Goal: Task Accomplishment & Management: Use online tool/utility

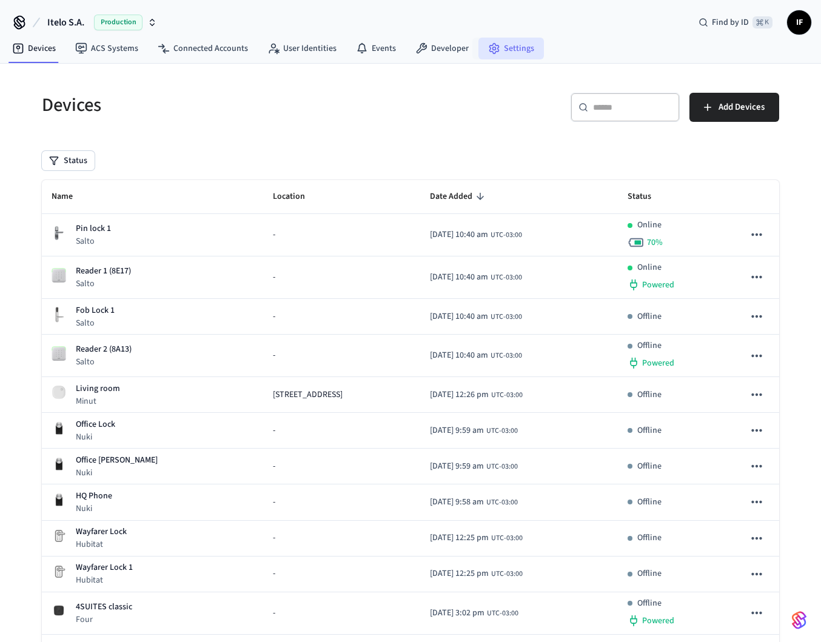
click at [506, 47] on link "Settings" at bounding box center [510, 49] width 65 height 22
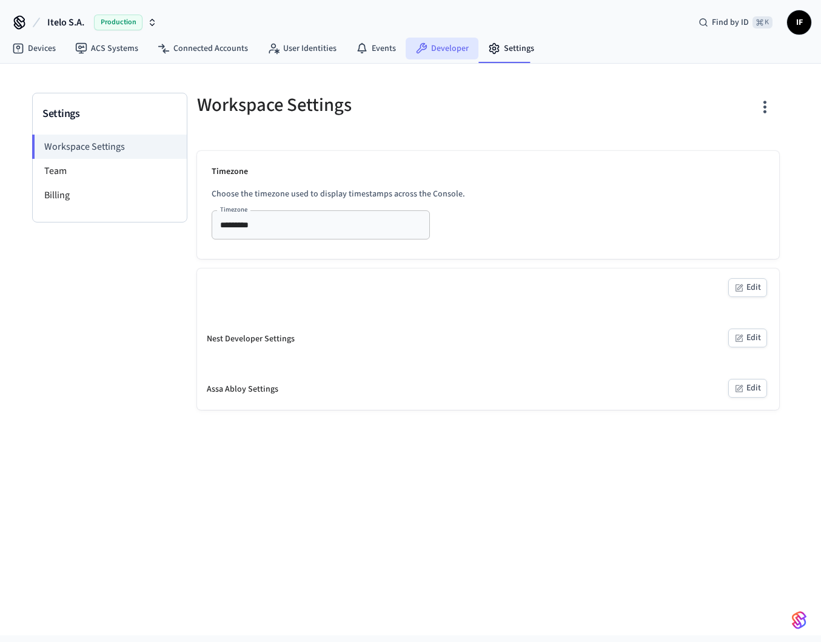
click at [453, 48] on link "Developer" at bounding box center [442, 49] width 73 height 22
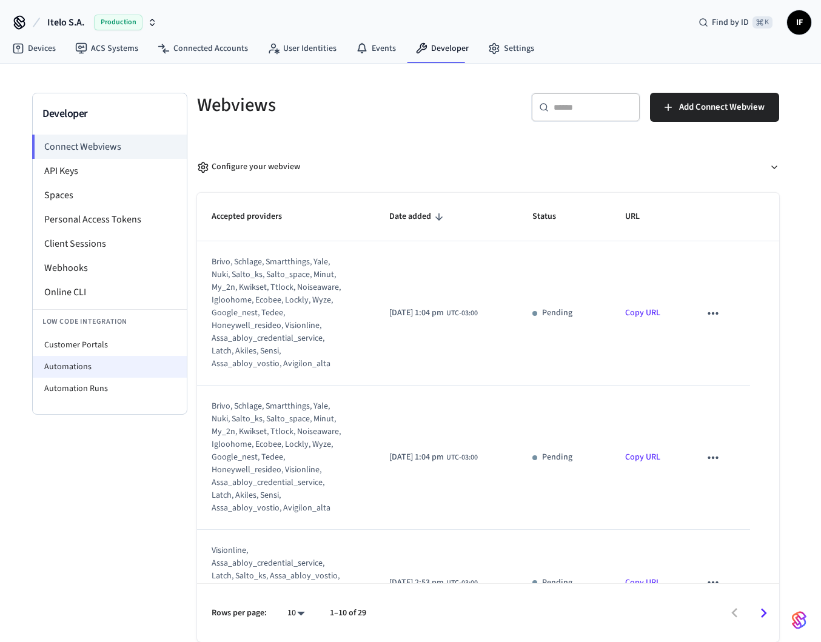
click at [90, 357] on li "Automations" at bounding box center [110, 367] width 154 height 22
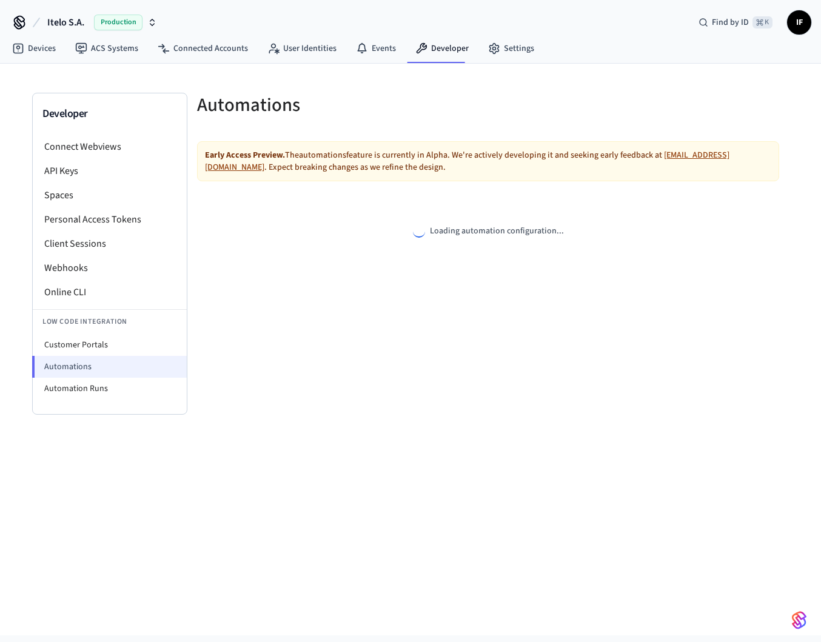
select select "**********"
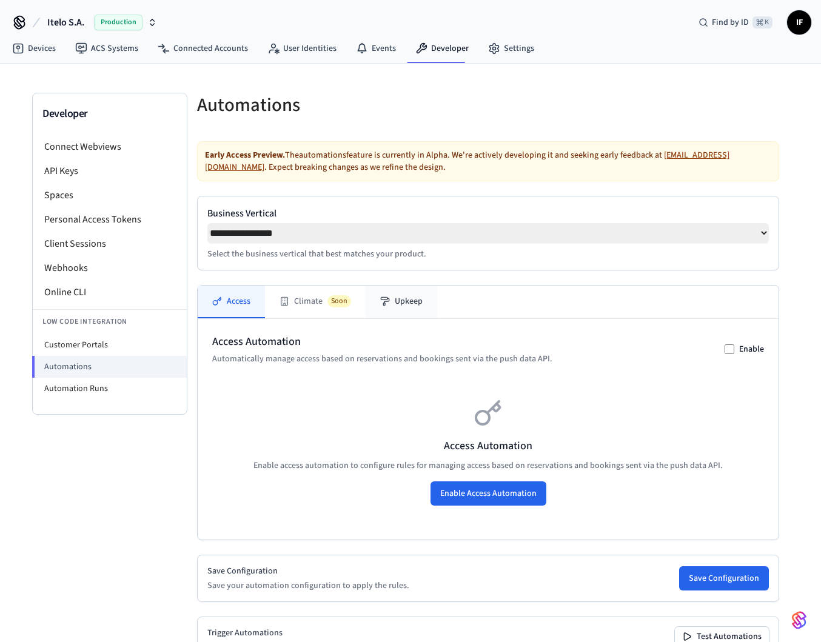
click at [396, 317] on button "Upkeep" at bounding box center [402, 302] width 72 height 33
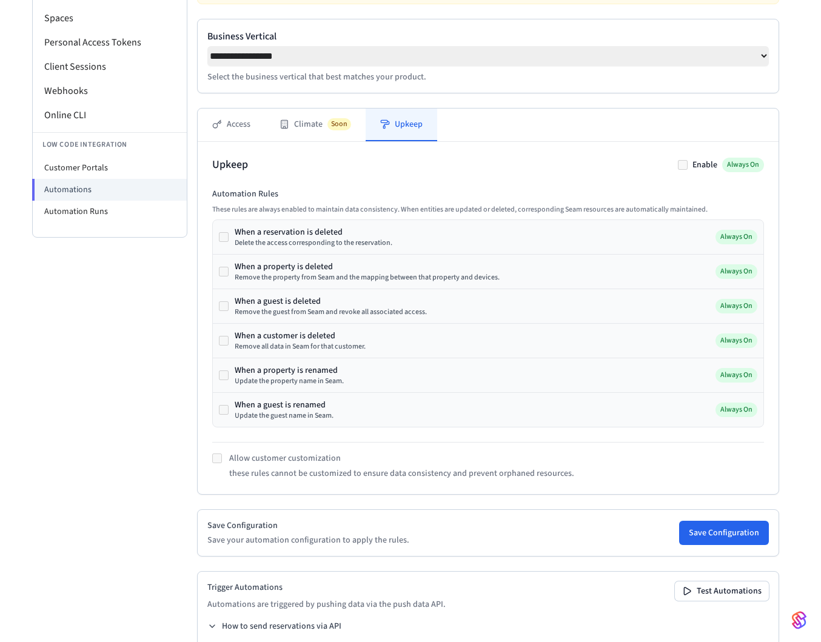
scroll to position [224, 0]
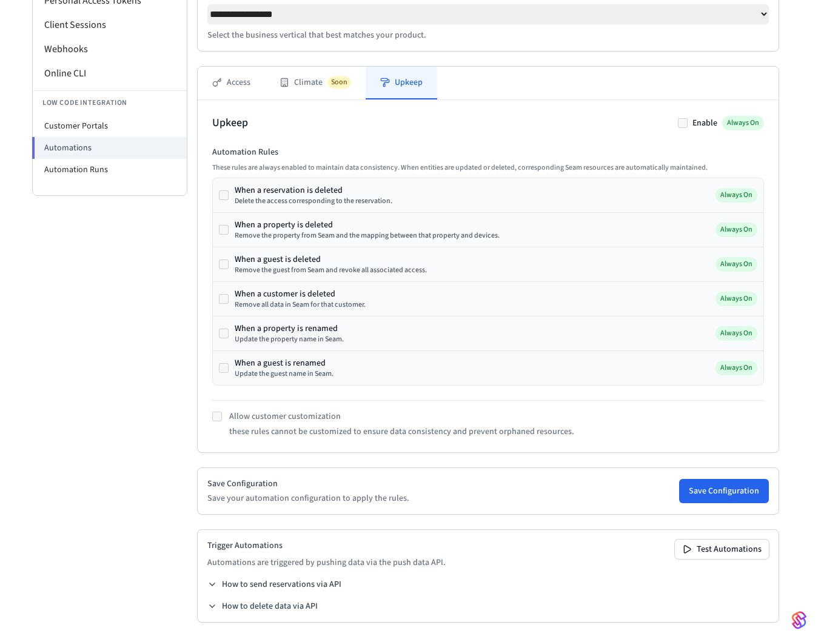
click at [312, 374] on div "Update the guest name in Seam." at bounding box center [284, 374] width 99 height 10
click at [299, 368] on div "When a guest is renamed" at bounding box center [284, 363] width 99 height 12
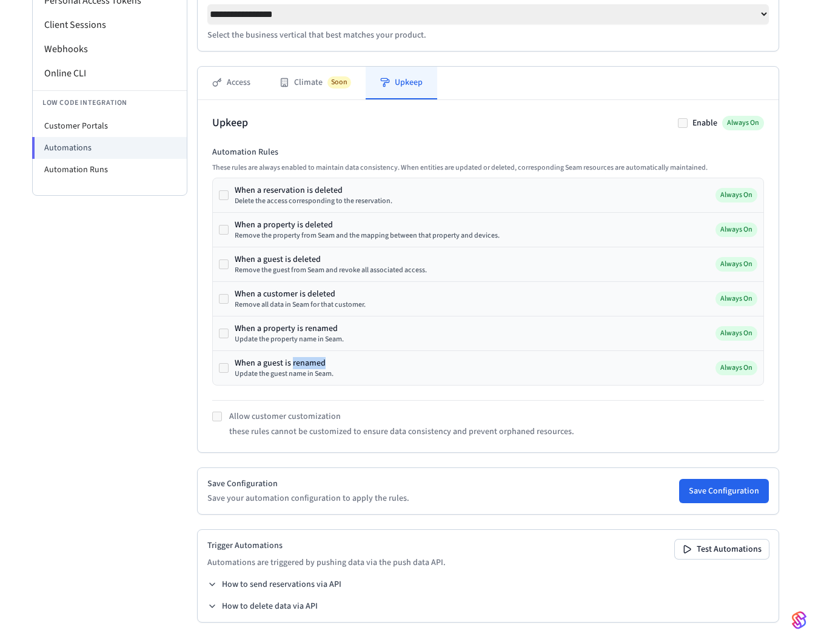
click at [299, 368] on div "When a guest is renamed" at bounding box center [284, 363] width 99 height 12
click at [296, 339] on div "Update the property name in Seam." at bounding box center [289, 340] width 109 height 10
click at [296, 329] on div "When a property is renamed" at bounding box center [289, 329] width 109 height 12
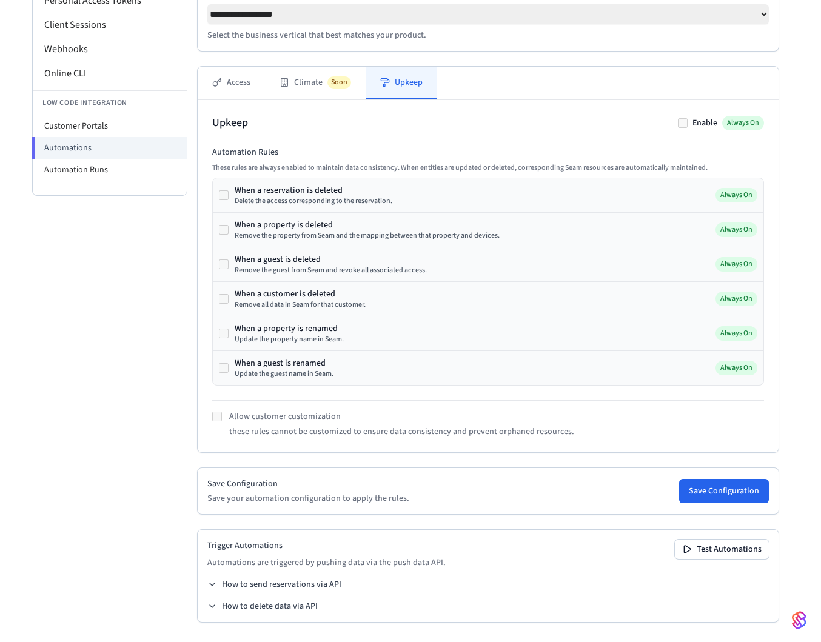
click at [292, 328] on div "When a property is renamed" at bounding box center [289, 329] width 109 height 12
click at [295, 363] on div "When a guest is renamed" at bounding box center [284, 363] width 99 height 12
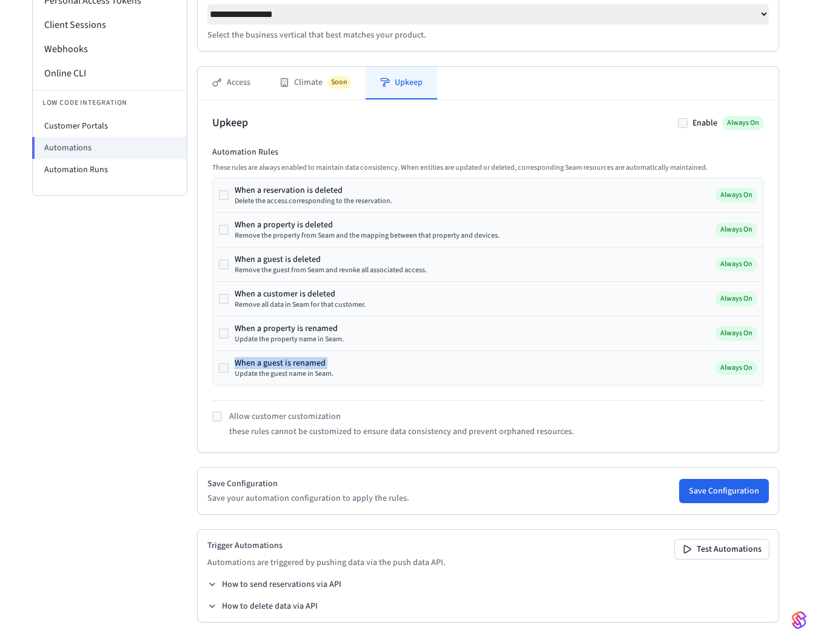
click at [295, 363] on div "When a guest is renamed" at bounding box center [284, 363] width 99 height 12
click at [295, 385] on div "When a reservation is deleted Delete the access corresponding to the reservatio…" at bounding box center [488, 282] width 552 height 208
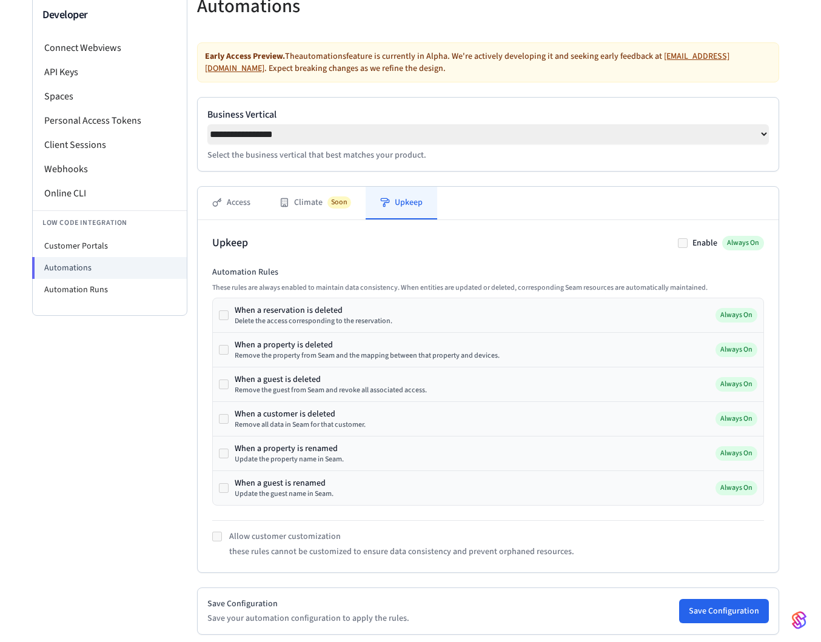
scroll to position [97, 0]
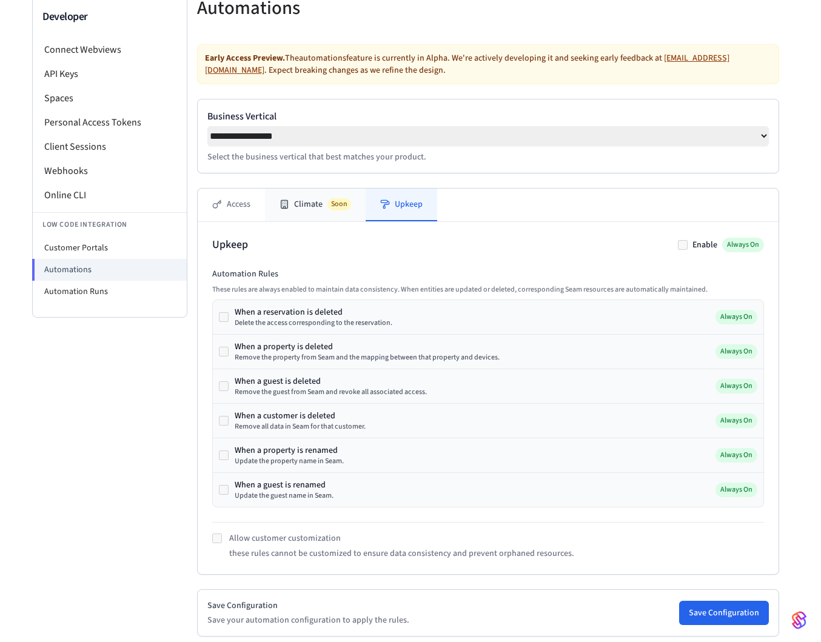
click at [341, 221] on button "Climate Soon" at bounding box center [315, 205] width 101 height 33
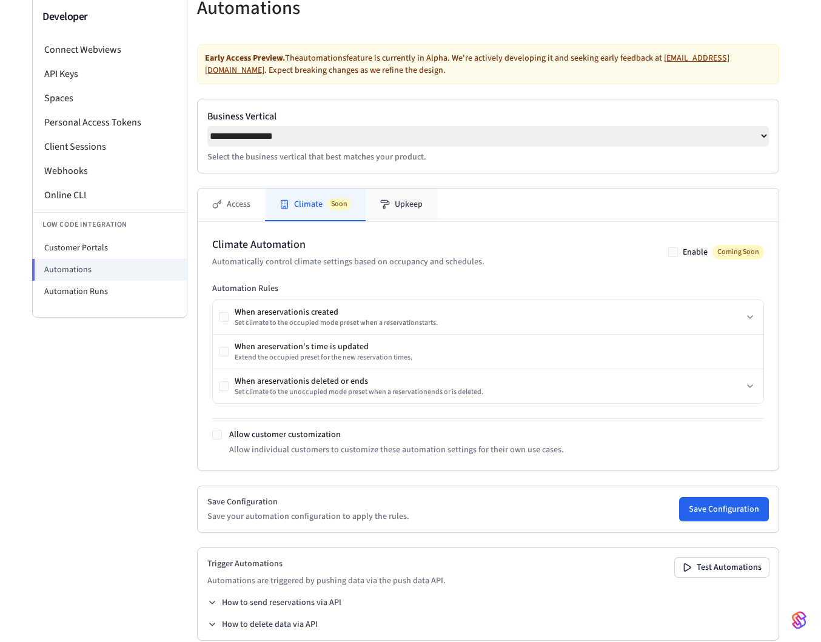
click at [396, 221] on button "Upkeep" at bounding box center [402, 205] width 72 height 33
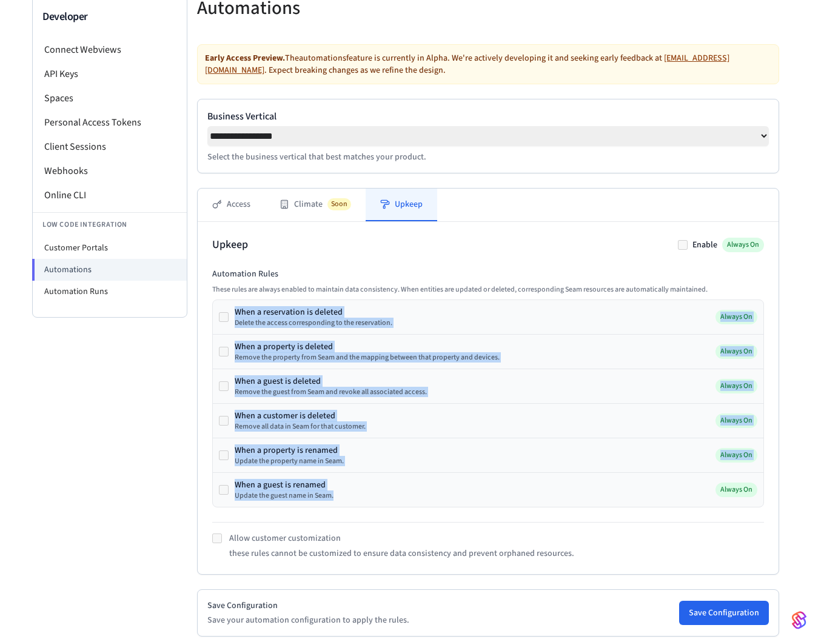
drag, startPoint x: 343, startPoint y: 500, endPoint x: 234, endPoint y: 318, distance: 212.6
click at [234, 318] on div "When a reservation is deleted Delete the access corresponding to the reservatio…" at bounding box center [488, 403] width 552 height 208
click at [234, 318] on div "When a reservation is deleted Delete the access corresponding to the reservatio…" at bounding box center [305, 317] width 173 height 22
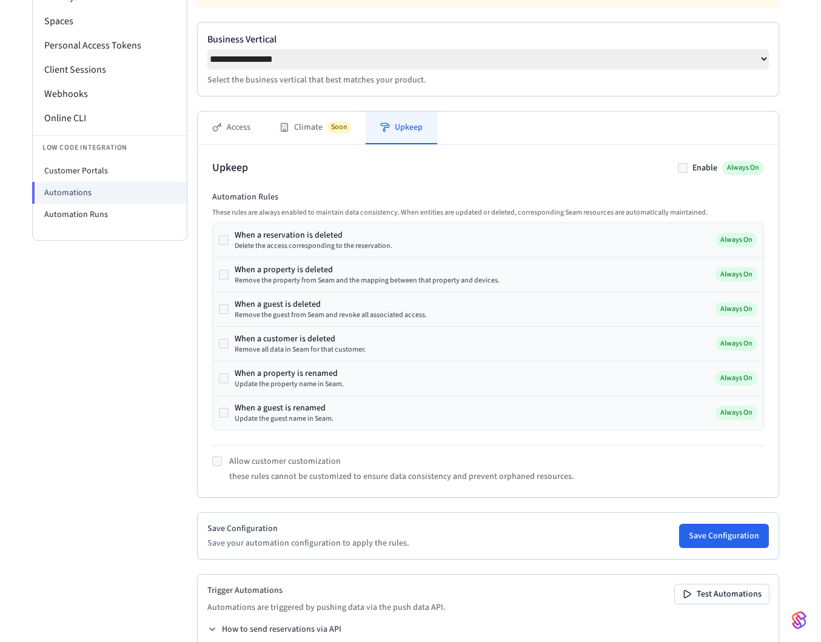
scroll to position [224, 0]
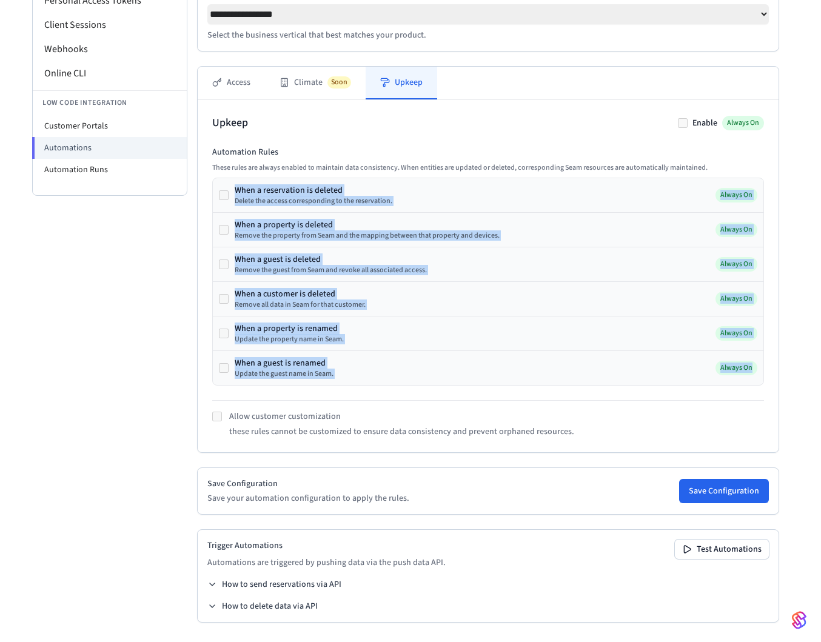
drag, startPoint x: 233, startPoint y: 181, endPoint x: 350, endPoint y: 388, distance: 238.4
click at [350, 388] on div "Automation Rules These rules are always enabled to maintain data consistency. W…" at bounding box center [488, 292] width 552 height 292
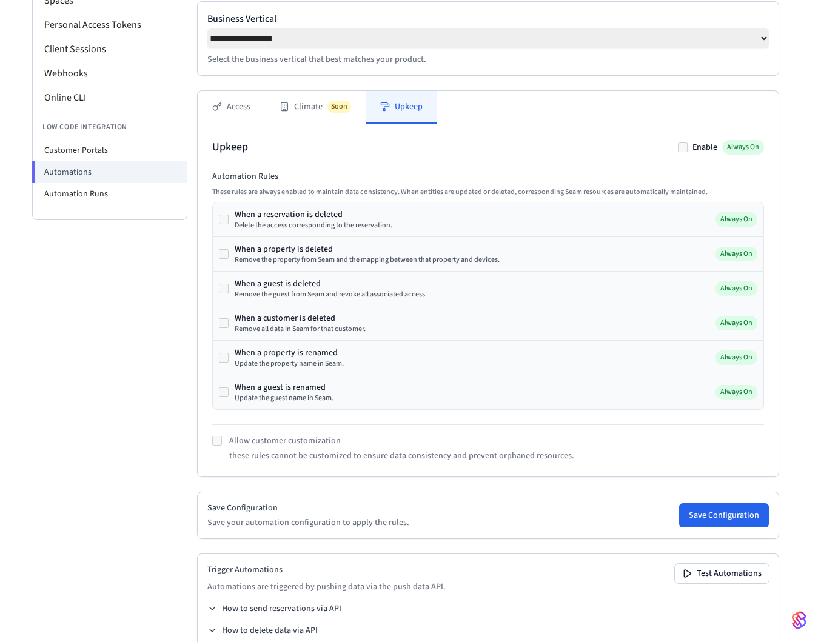
scroll to position [152, 0]
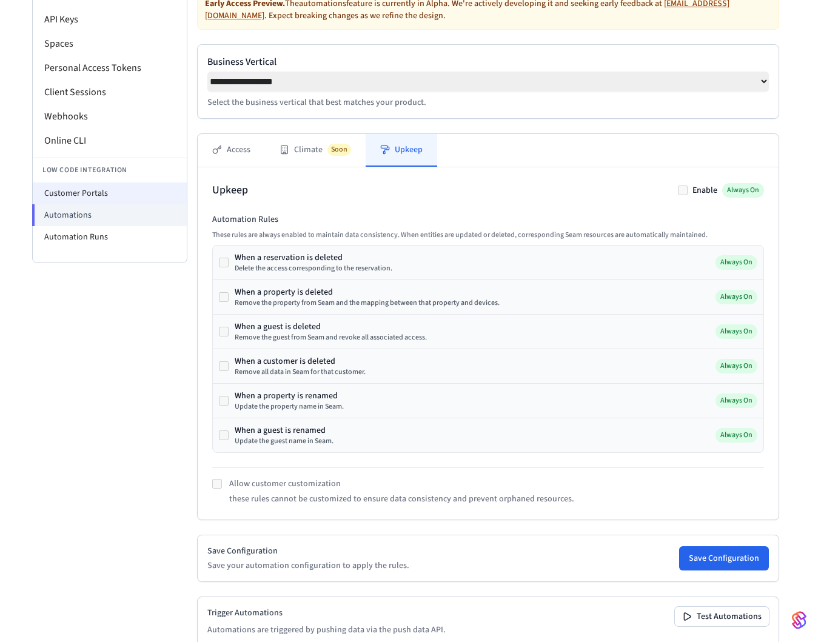
click at [116, 195] on li "Customer Portals" at bounding box center [110, 193] width 154 height 22
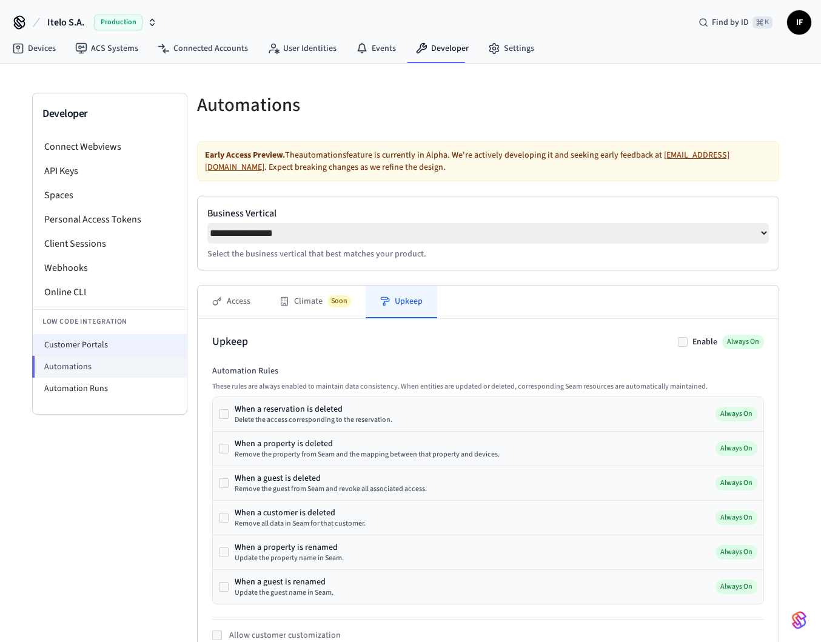
select select "**********"
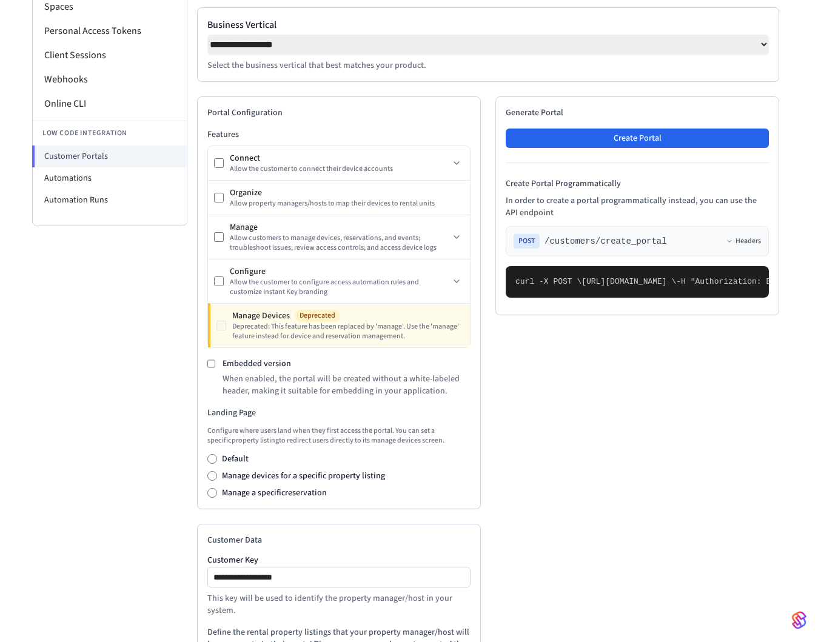
scroll to position [287, 0]
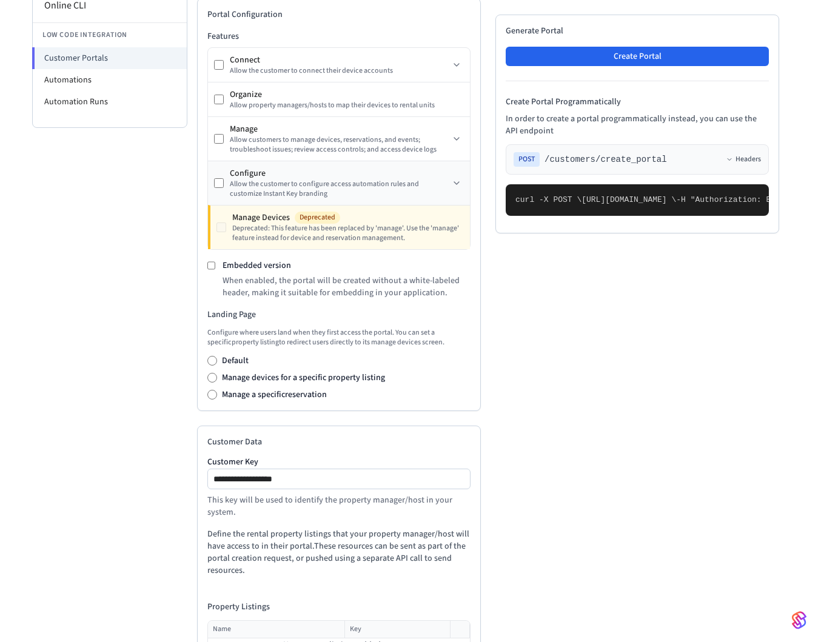
click at [430, 187] on div "Allow the customer to configure access automation rules and customize Instant K…" at bounding box center [339, 188] width 219 height 19
click at [462, 190] on button at bounding box center [456, 183] width 15 height 15
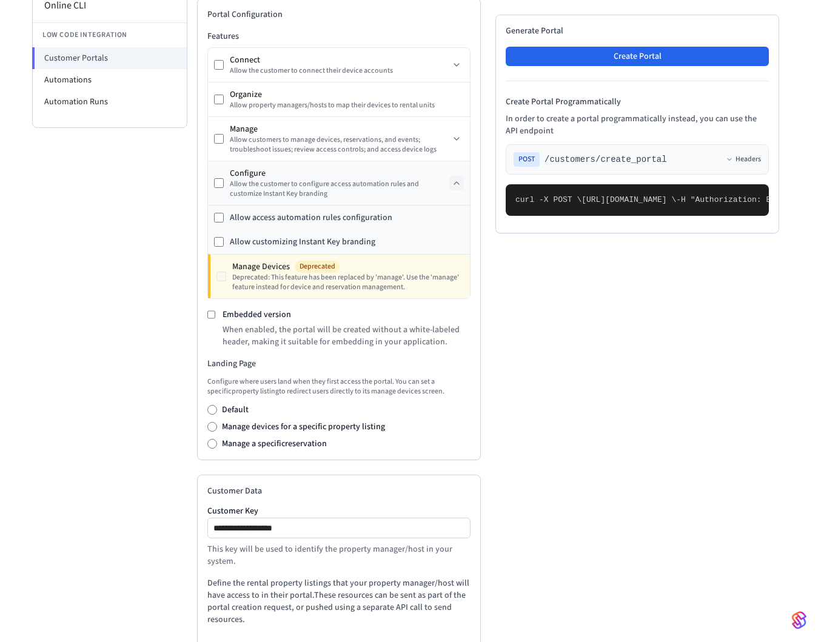
click at [462, 190] on button at bounding box center [456, 183] width 15 height 15
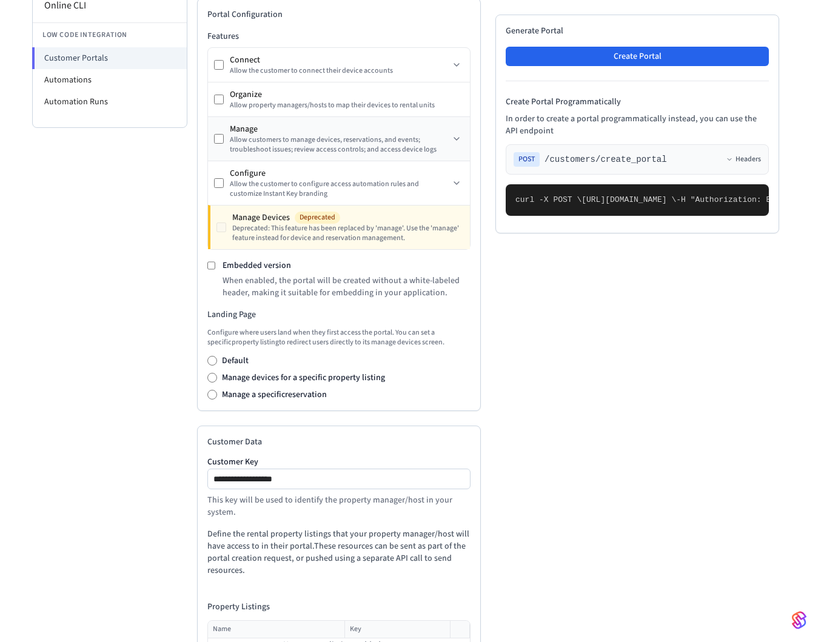
click at [462, 158] on div "Manage Allow customers to manage devices, reservations, and events; troubleshoo…" at bounding box center [339, 139] width 262 height 44
click at [461, 142] on button at bounding box center [456, 139] width 15 height 15
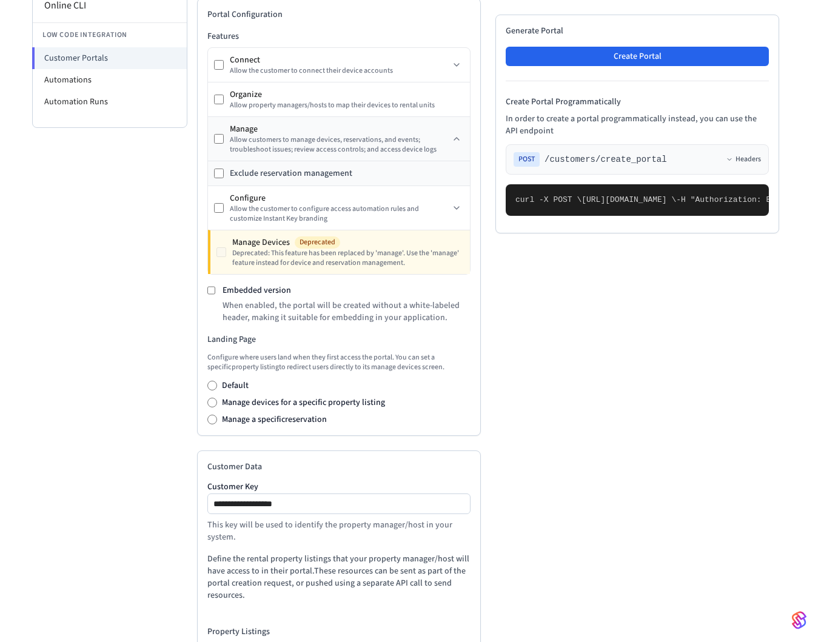
click at [316, 178] on div "Exclude reservation management" at bounding box center [291, 173] width 122 height 12
click at [226, 181] on div "Exclude reservation management" at bounding box center [339, 173] width 262 height 24
click at [450, 141] on button at bounding box center [456, 139] width 15 height 15
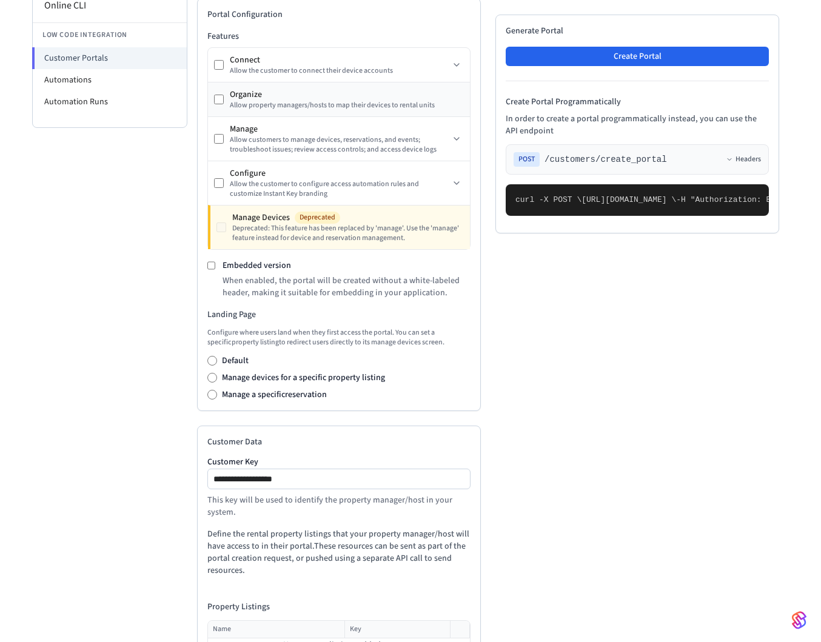
click at [444, 105] on div "Allow property managers/hosts to map their devices to rental units" at bounding box center [347, 106] width 234 height 10
click at [455, 70] on icon at bounding box center [457, 65] width 10 height 10
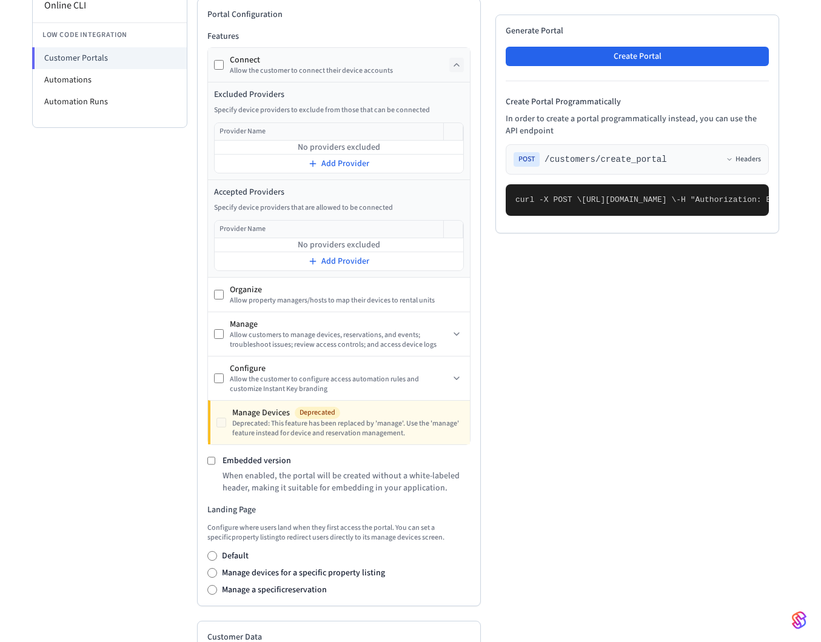
click at [455, 70] on icon at bounding box center [457, 65] width 10 height 10
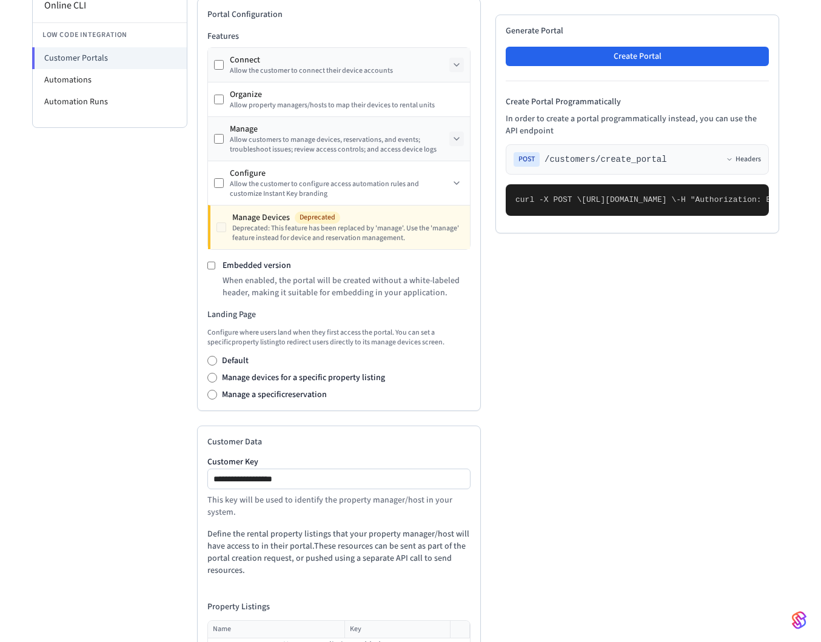
click at [460, 140] on icon at bounding box center [457, 139] width 10 height 10
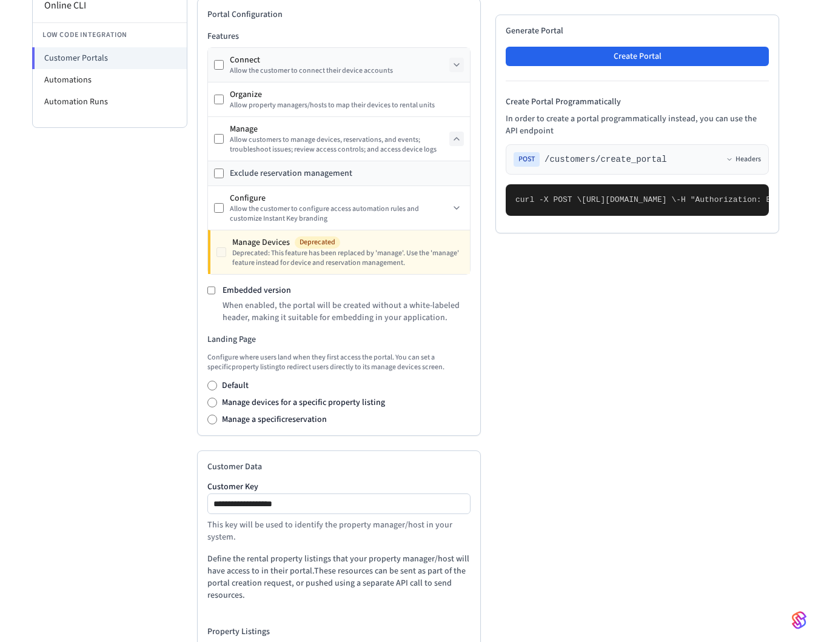
click at [457, 144] on icon at bounding box center [457, 139] width 10 height 10
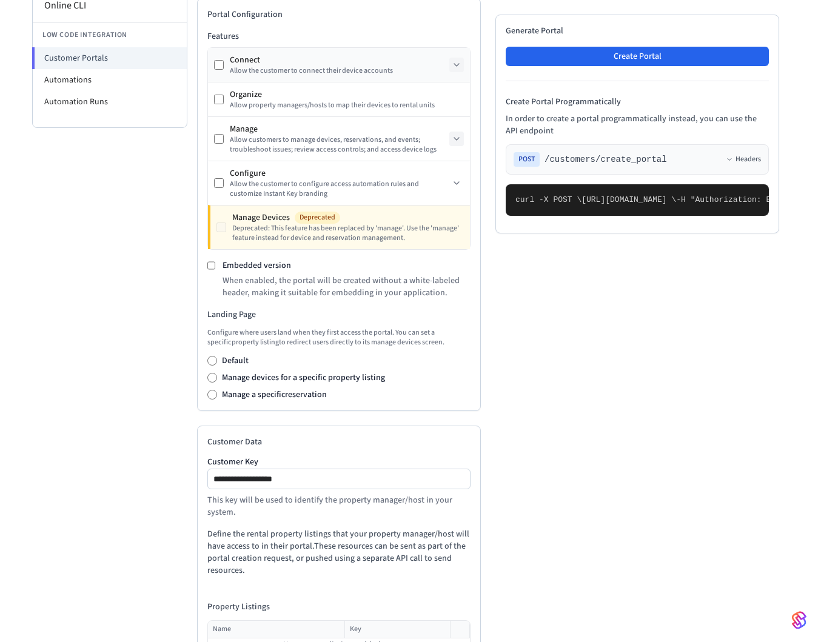
click at [107, 484] on div "Developer Connect Webviews API Keys Spaces Personal Access Tokens Client Sessio…" at bounding box center [109, 274] width 155 height 937
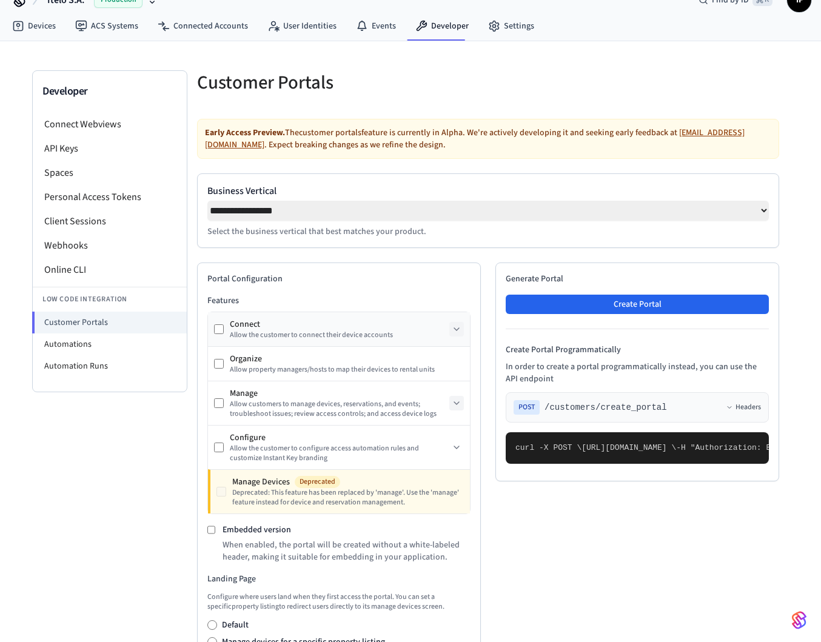
scroll to position [0, 0]
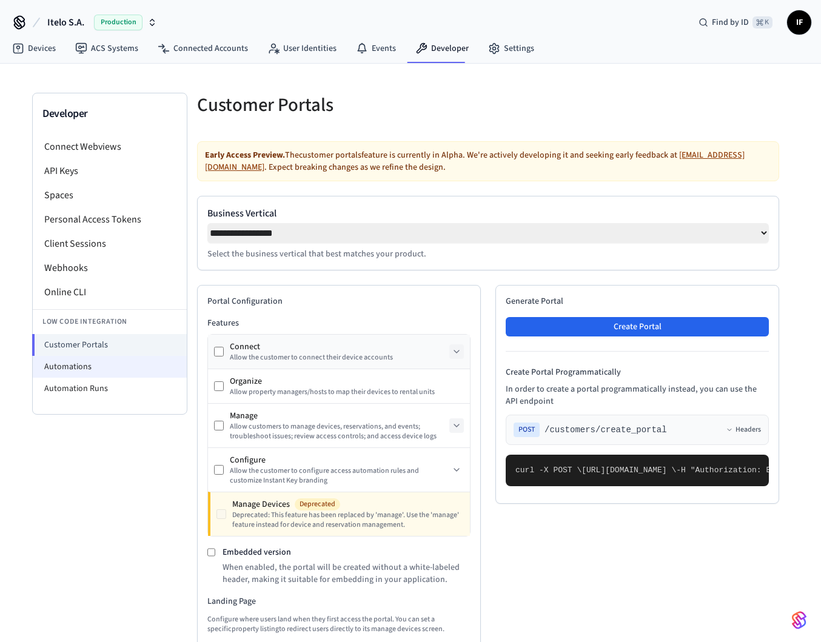
click at [103, 367] on li "Automations" at bounding box center [110, 367] width 154 height 22
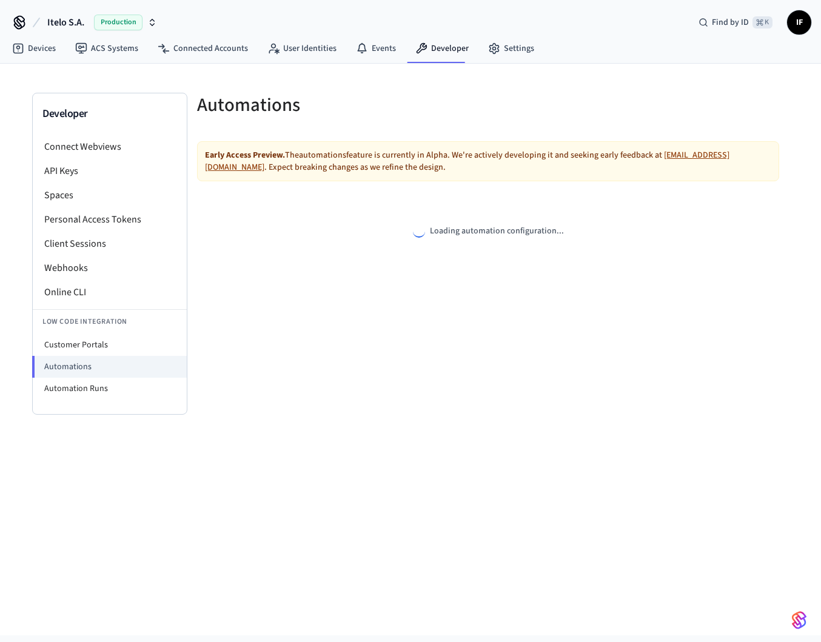
select select "**********"
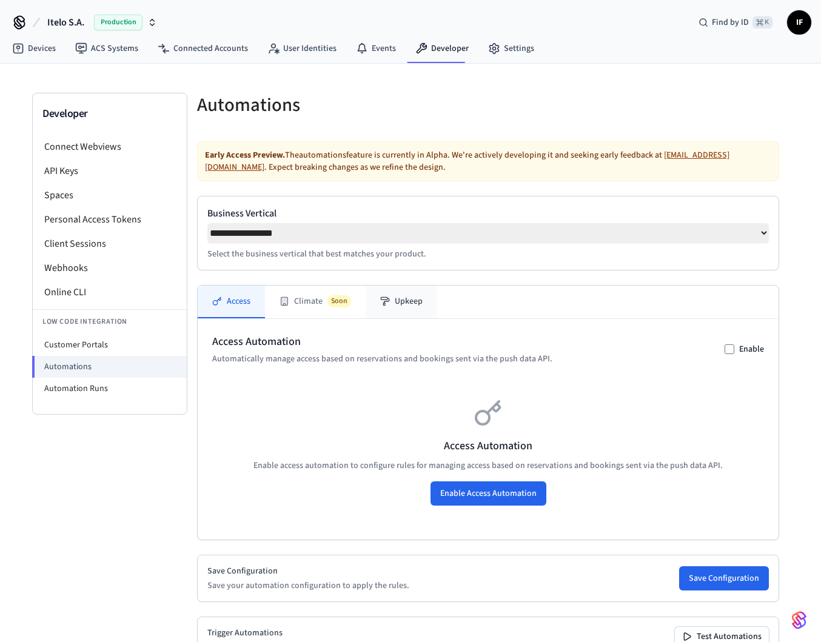
click at [414, 304] on button "Upkeep" at bounding box center [402, 302] width 72 height 33
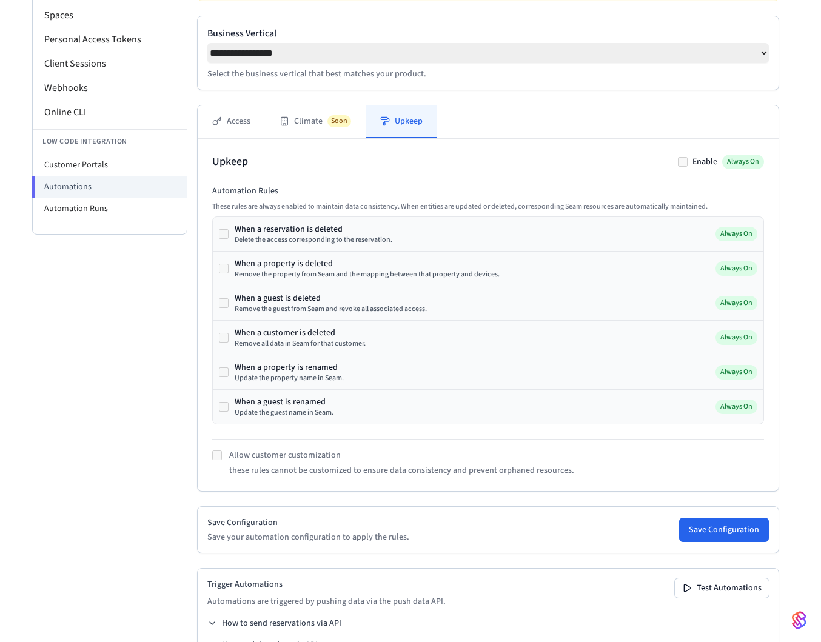
scroll to position [224, 0]
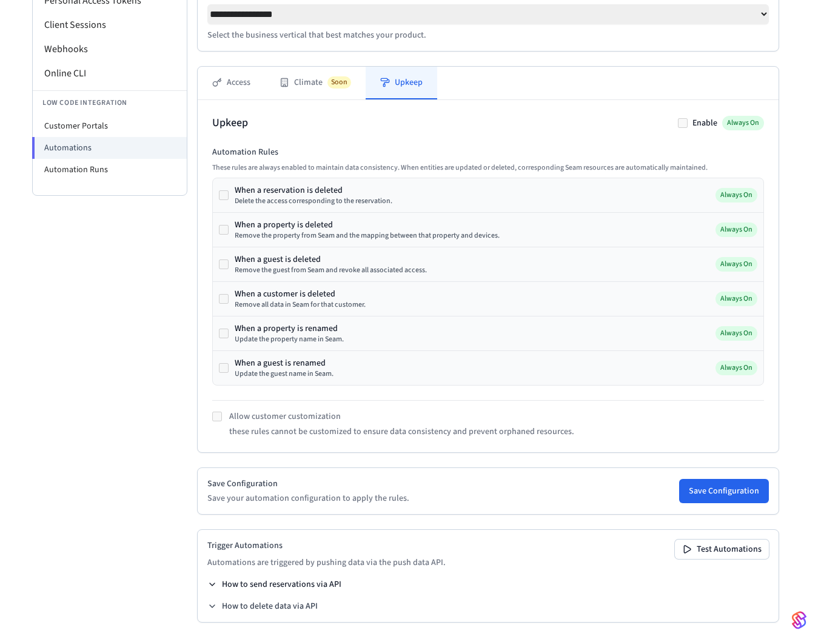
click at [241, 589] on button "How to send reservations via API" at bounding box center [274, 584] width 134 height 12
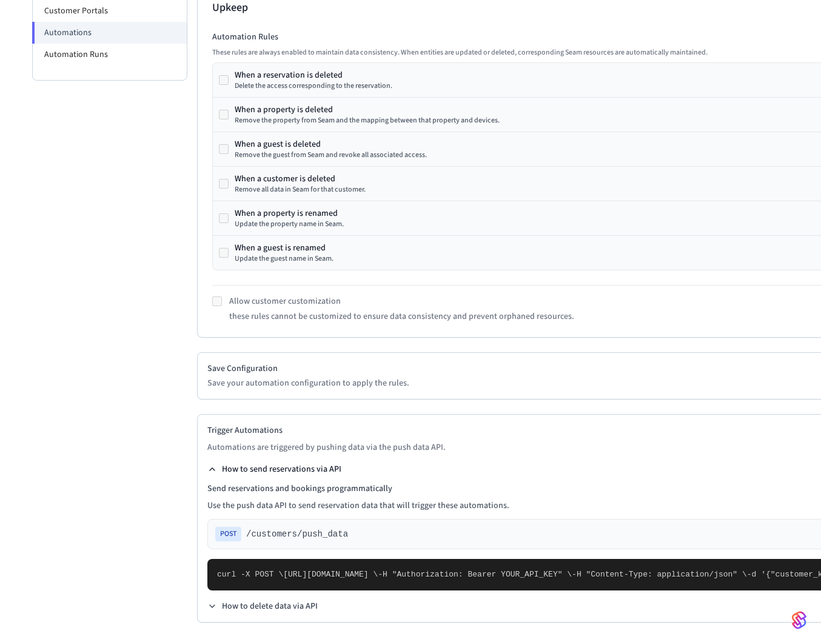
scroll to position [481, 0]
click at [227, 414] on div "Trigger Automations Automations are triggered by pushing data via the push data…" at bounding box center [565, 518] width 737 height 209
click at [227, 463] on button "How to send reservations via API" at bounding box center [274, 469] width 134 height 12
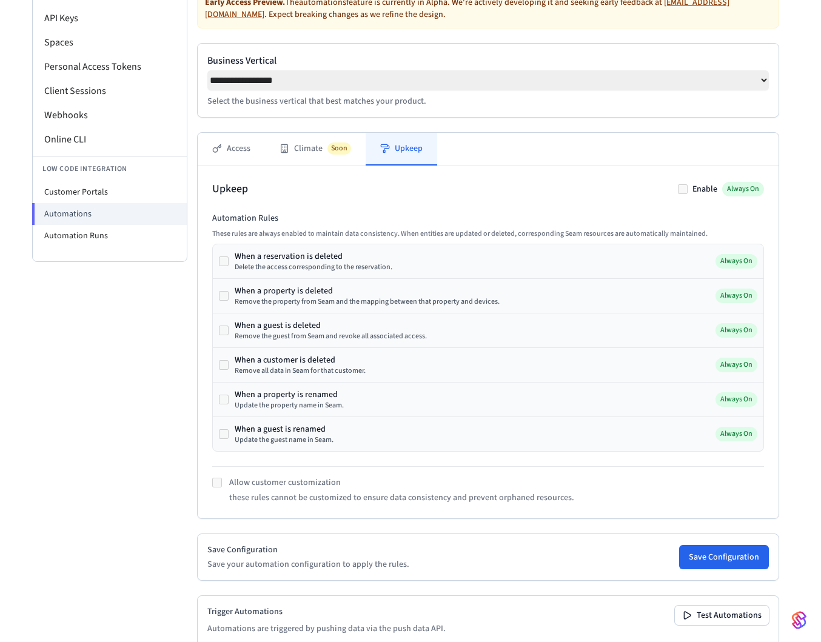
scroll to position [0, 0]
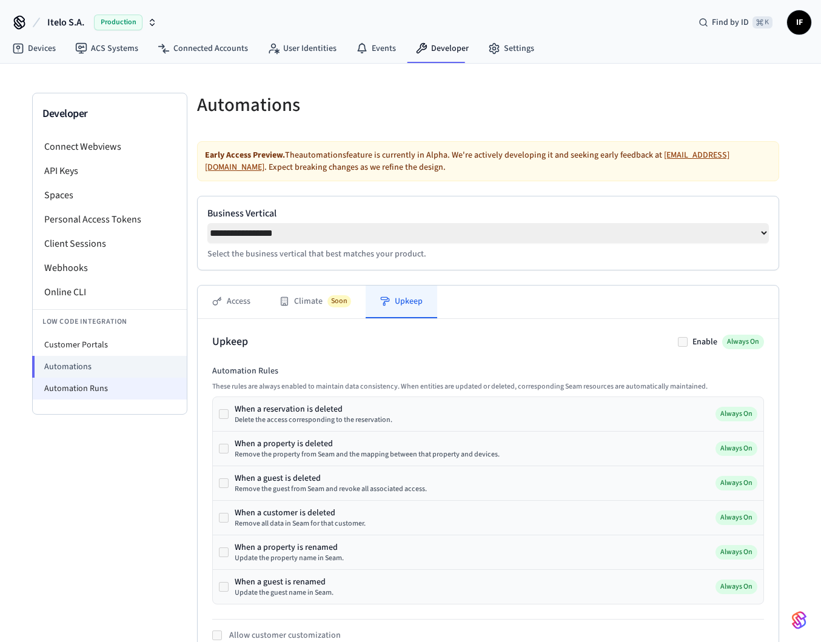
click at [130, 386] on li "Automation Runs" at bounding box center [110, 389] width 154 height 22
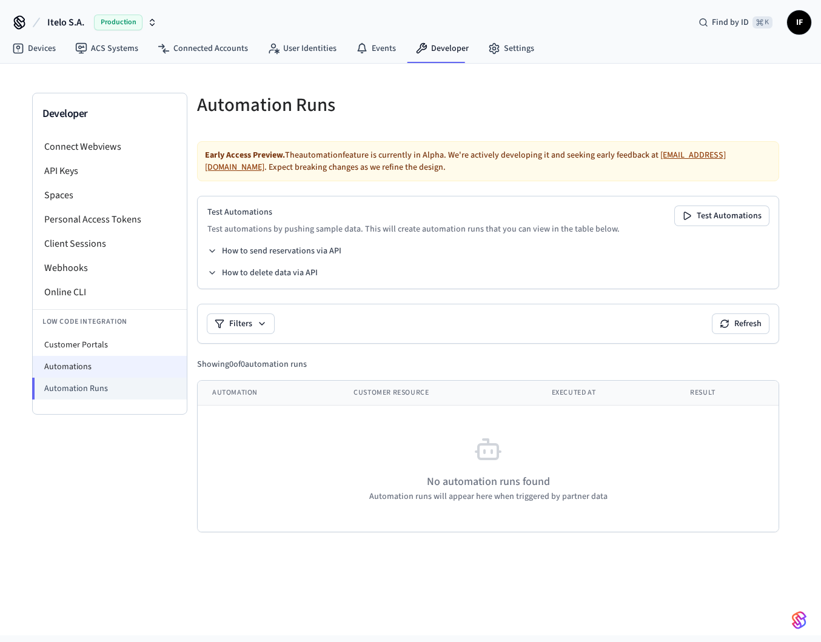
click at [112, 366] on li "Automations" at bounding box center [110, 367] width 154 height 22
select select "**********"
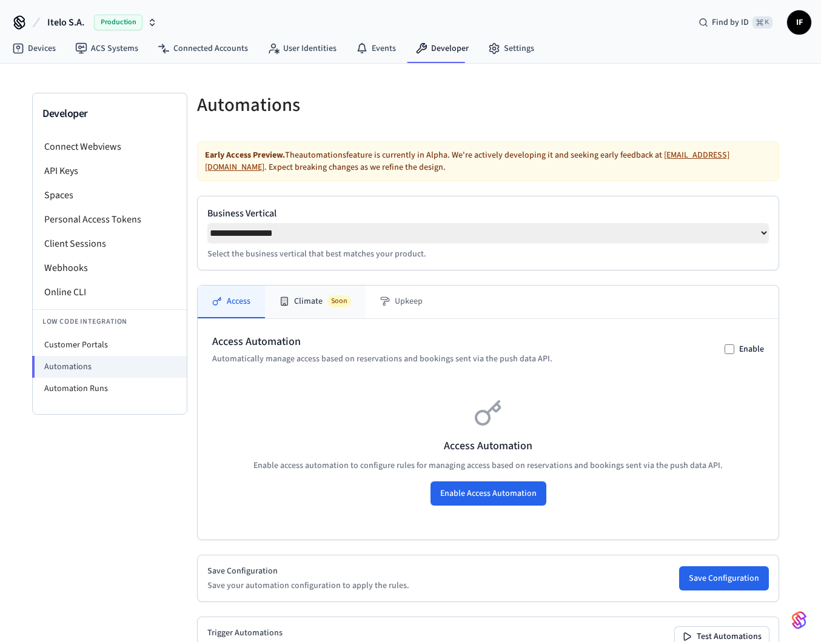
click at [305, 297] on button "Climate Soon" at bounding box center [315, 302] width 101 height 33
